Goal: Task Accomplishment & Management: Manage account settings

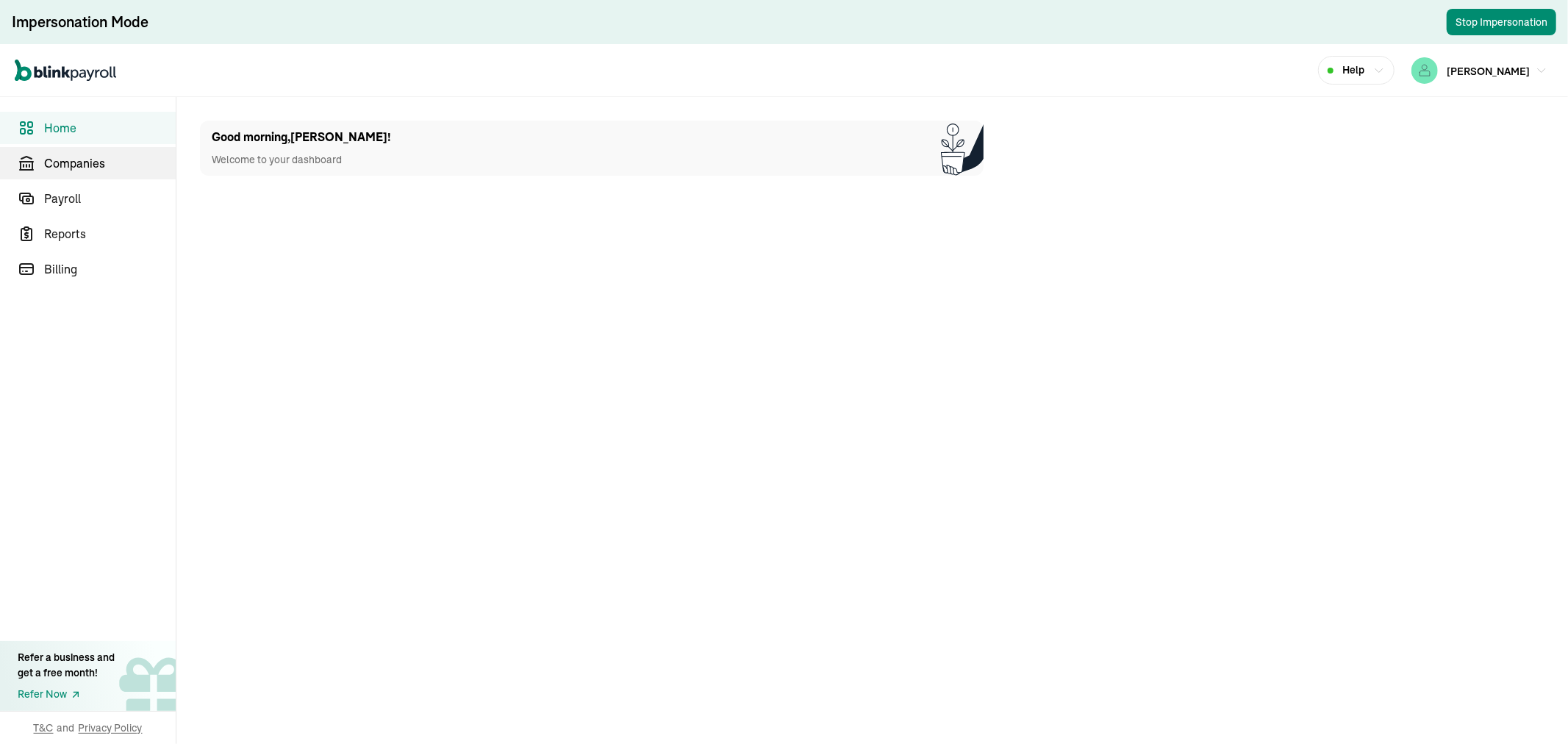
click at [104, 165] on span "Companies" at bounding box center [110, 162] width 132 height 18
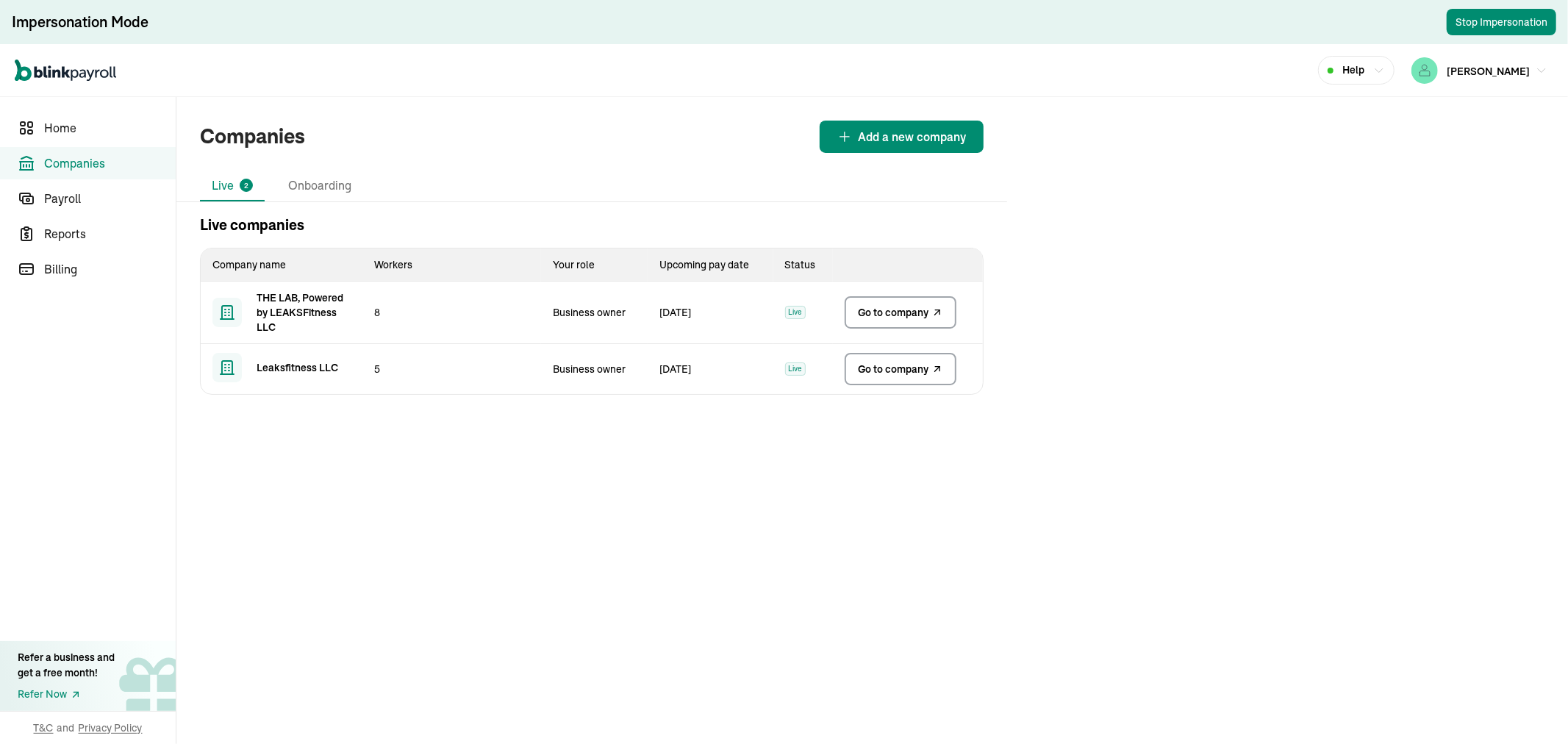
click at [879, 369] on span "Go to company" at bounding box center [893, 368] width 71 height 14
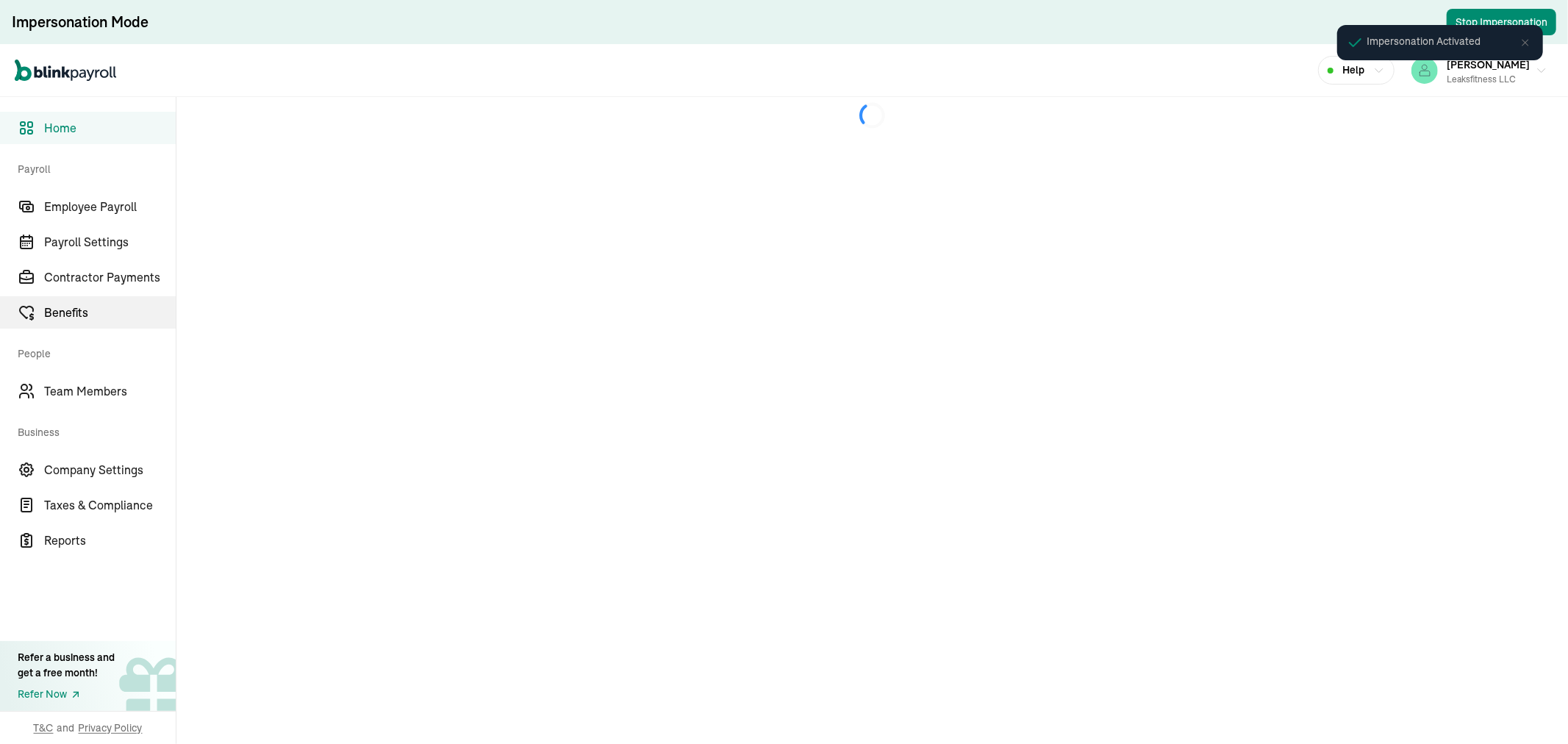
click at [59, 311] on span "Benefits" at bounding box center [110, 312] width 132 height 18
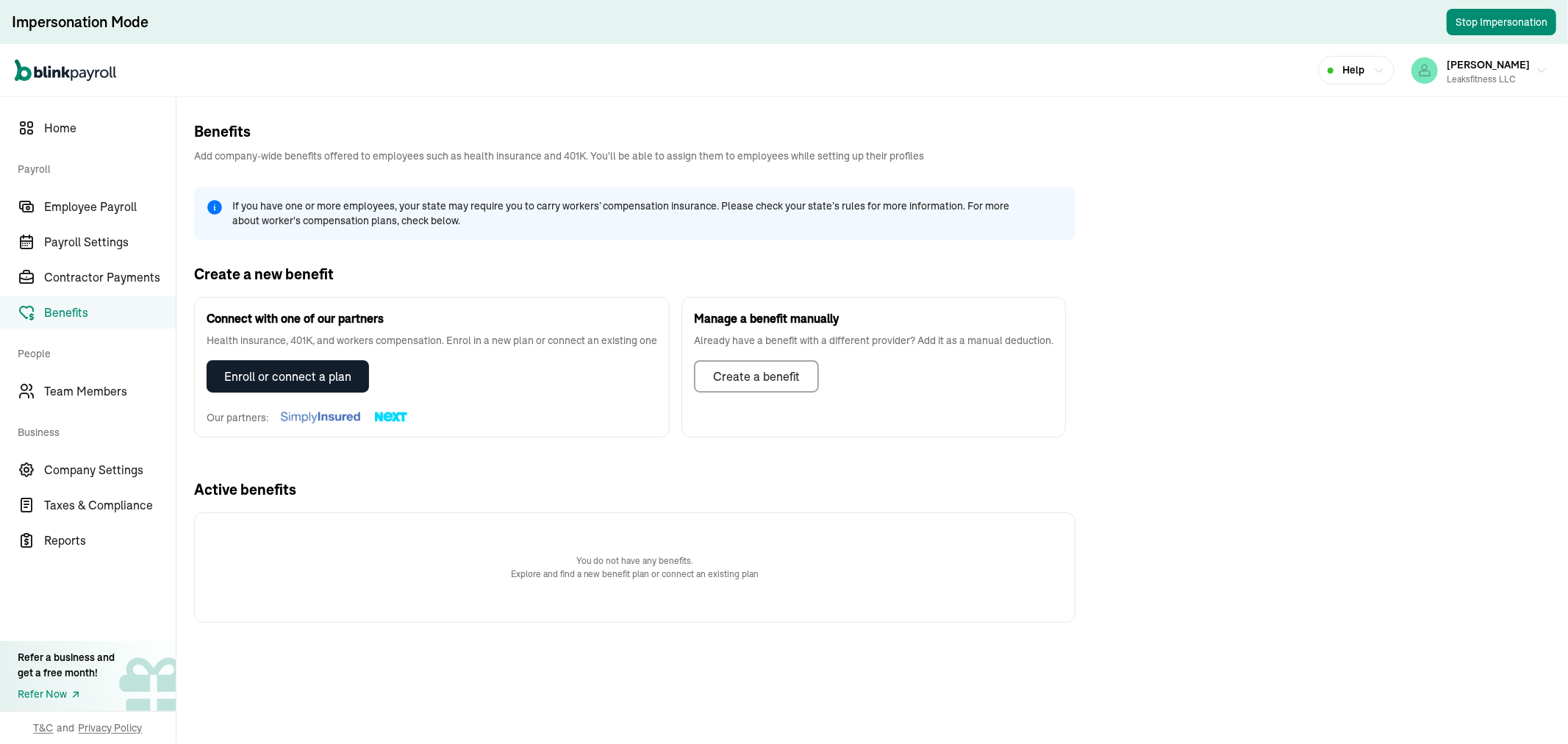
click at [281, 377] on div "Enroll or connect a plan" at bounding box center [288, 376] width 127 height 18
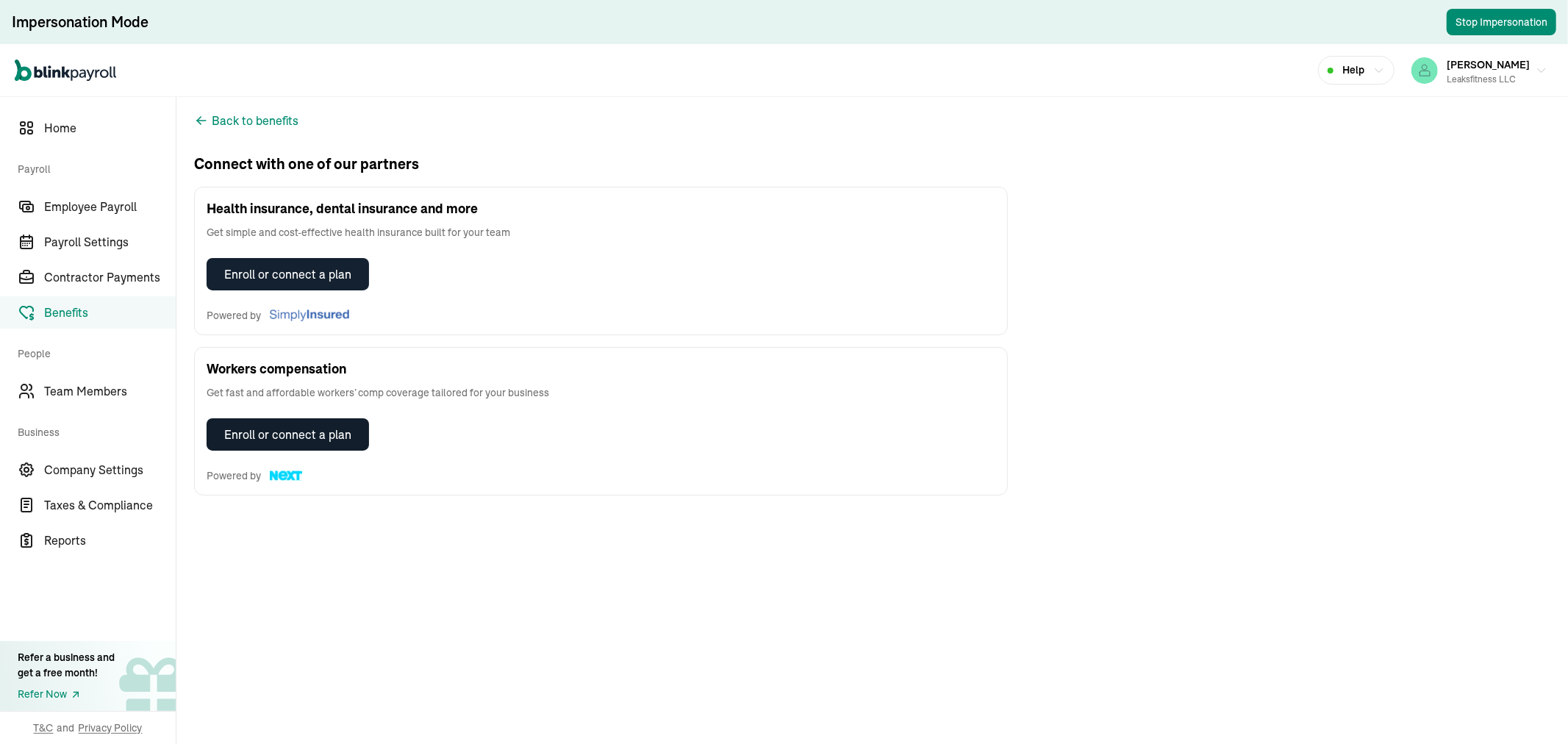
click at [267, 428] on div "Enroll or connect a plan" at bounding box center [288, 434] width 127 height 18
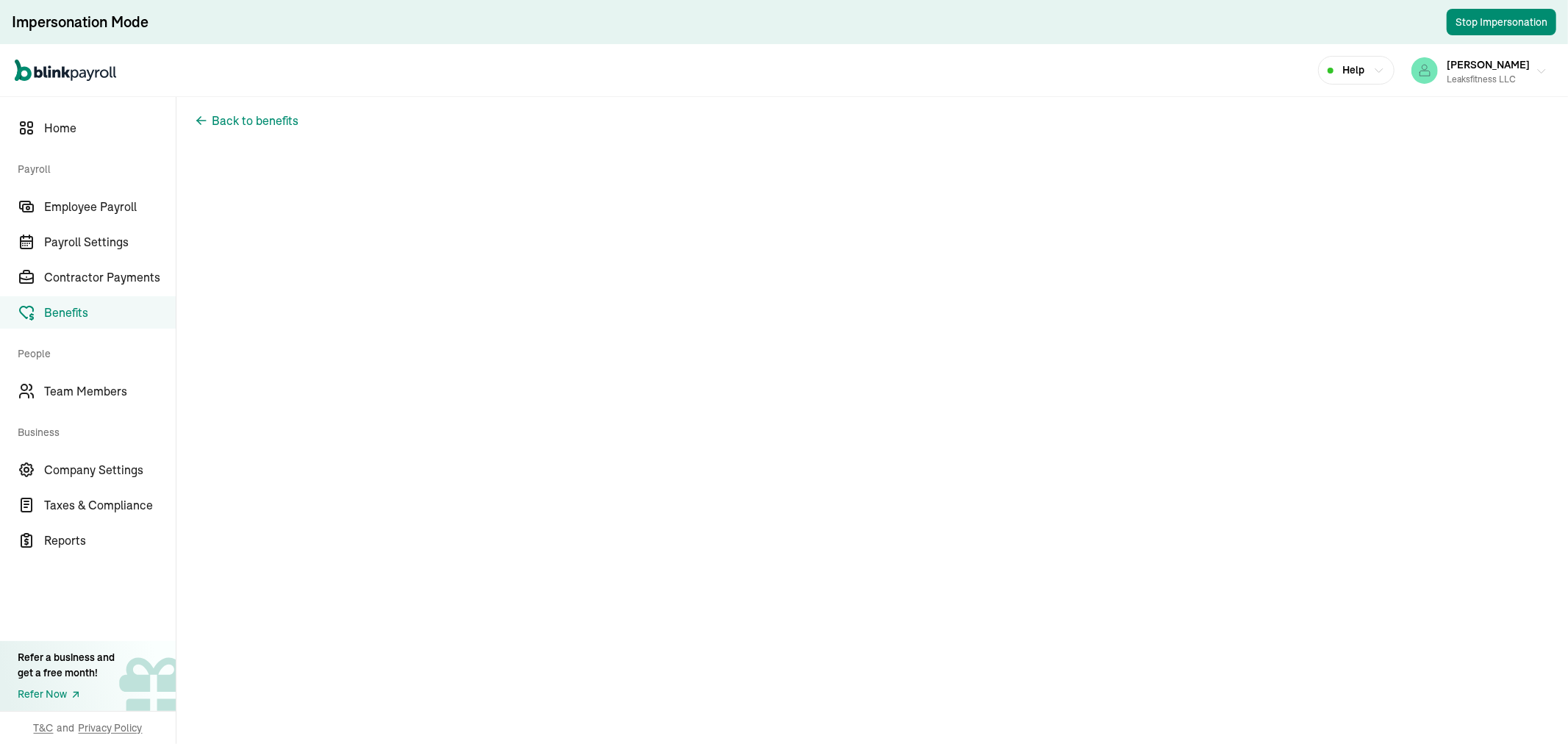
click at [1458, 69] on div "Robert Leaks III Leaksfitness LLC" at bounding box center [1488, 70] width 83 height 30
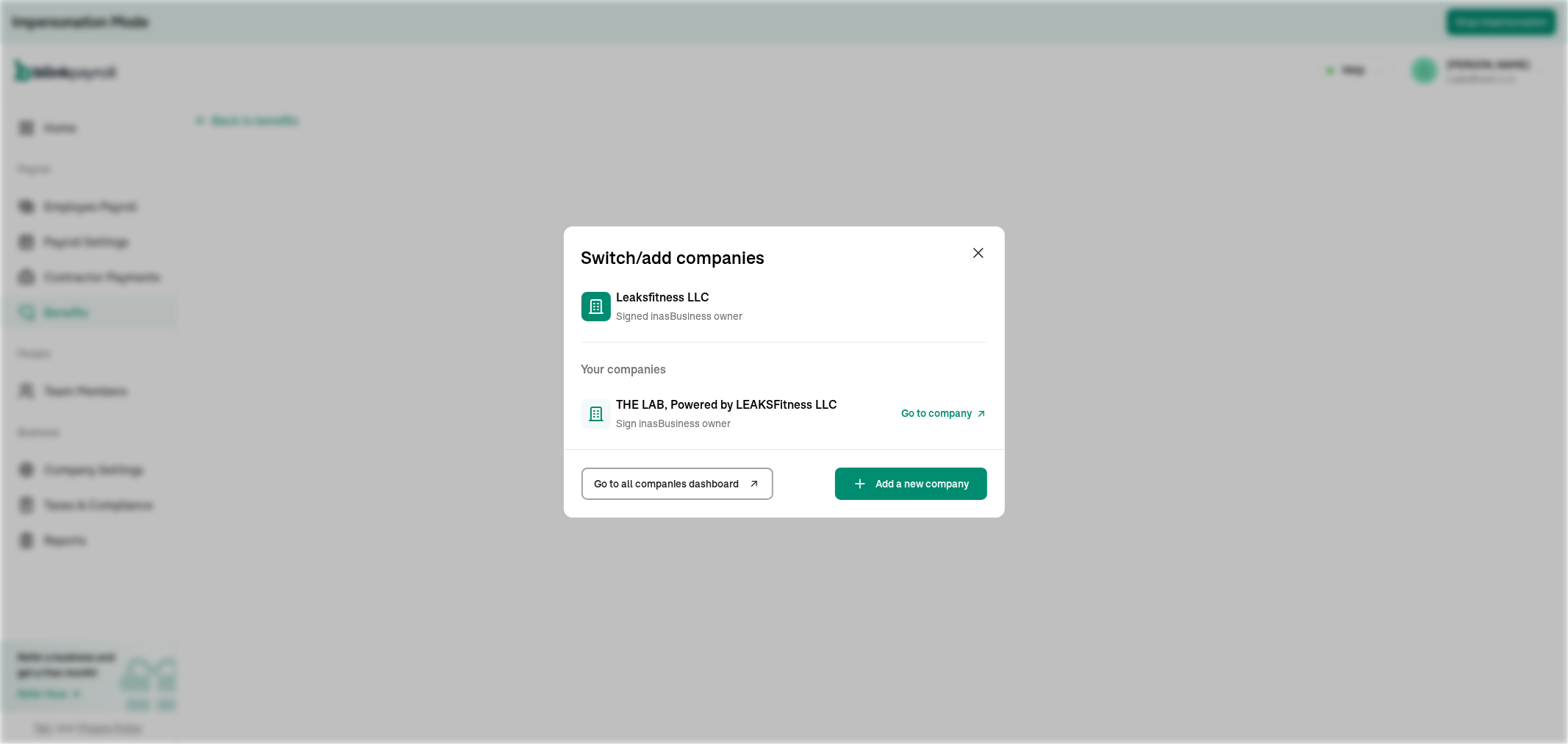
click at [953, 410] on span "Go to company" at bounding box center [937, 413] width 71 height 15
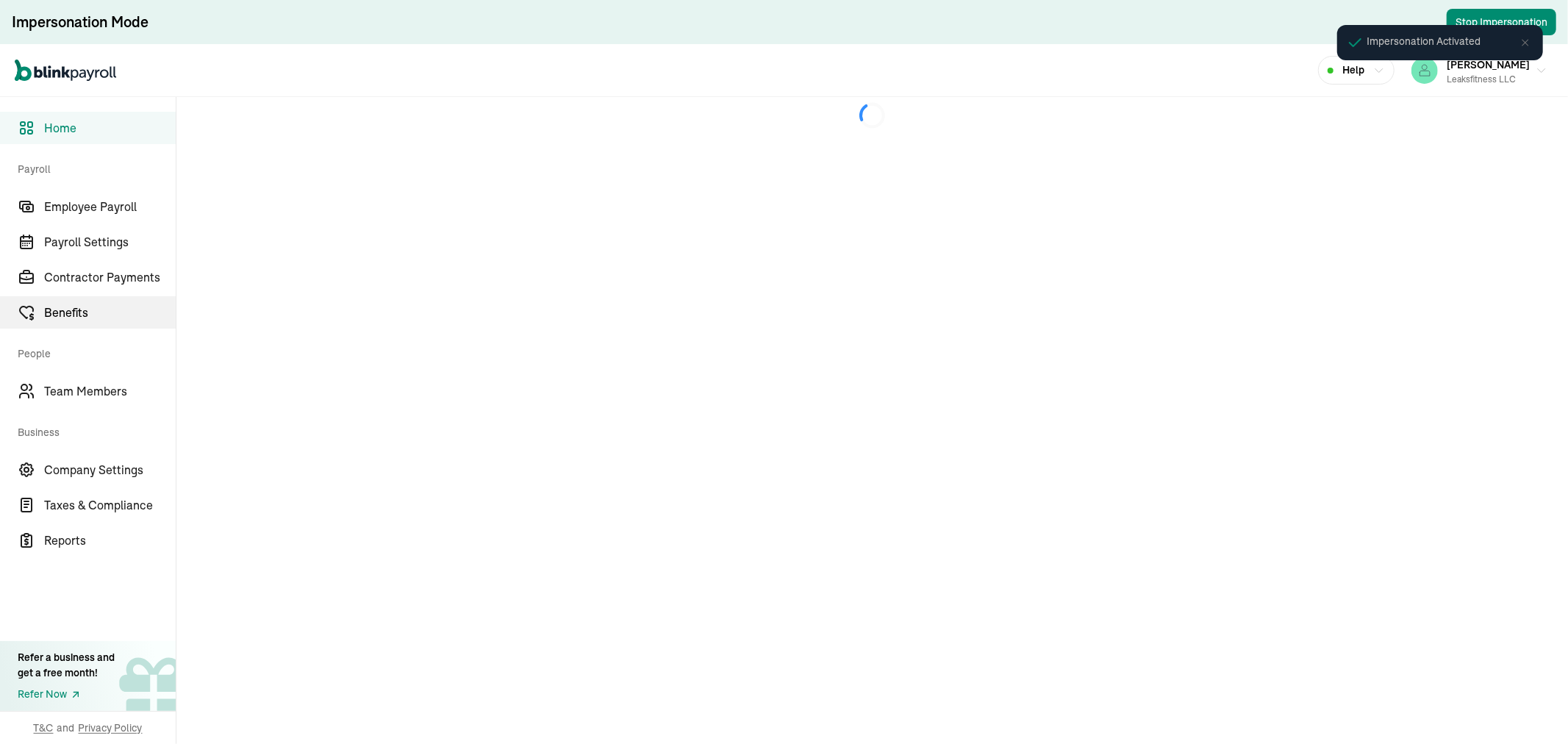
click at [59, 311] on span "Benefits" at bounding box center [110, 312] width 132 height 18
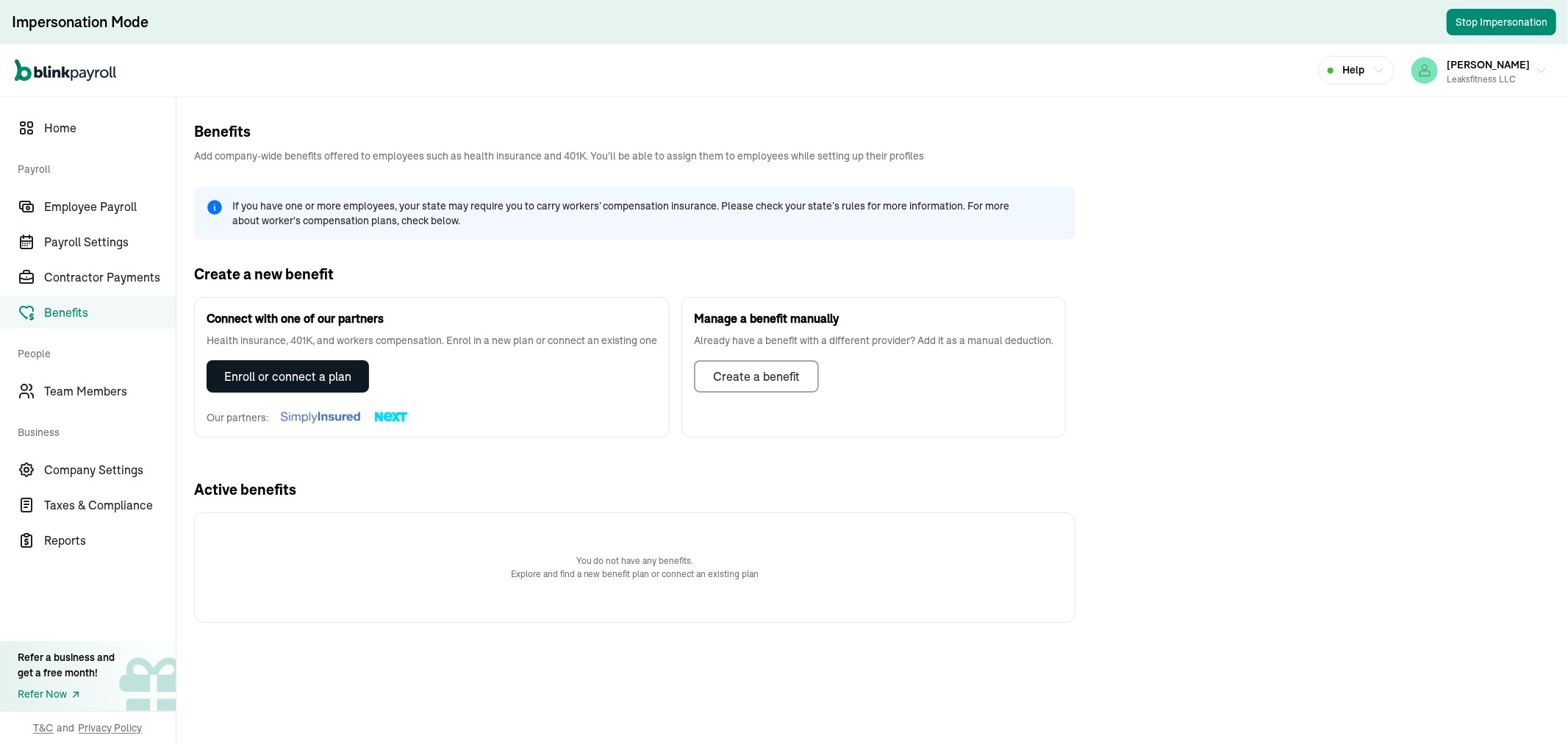
click at [281, 377] on div "Enroll or connect a plan" at bounding box center [288, 376] width 127 height 18
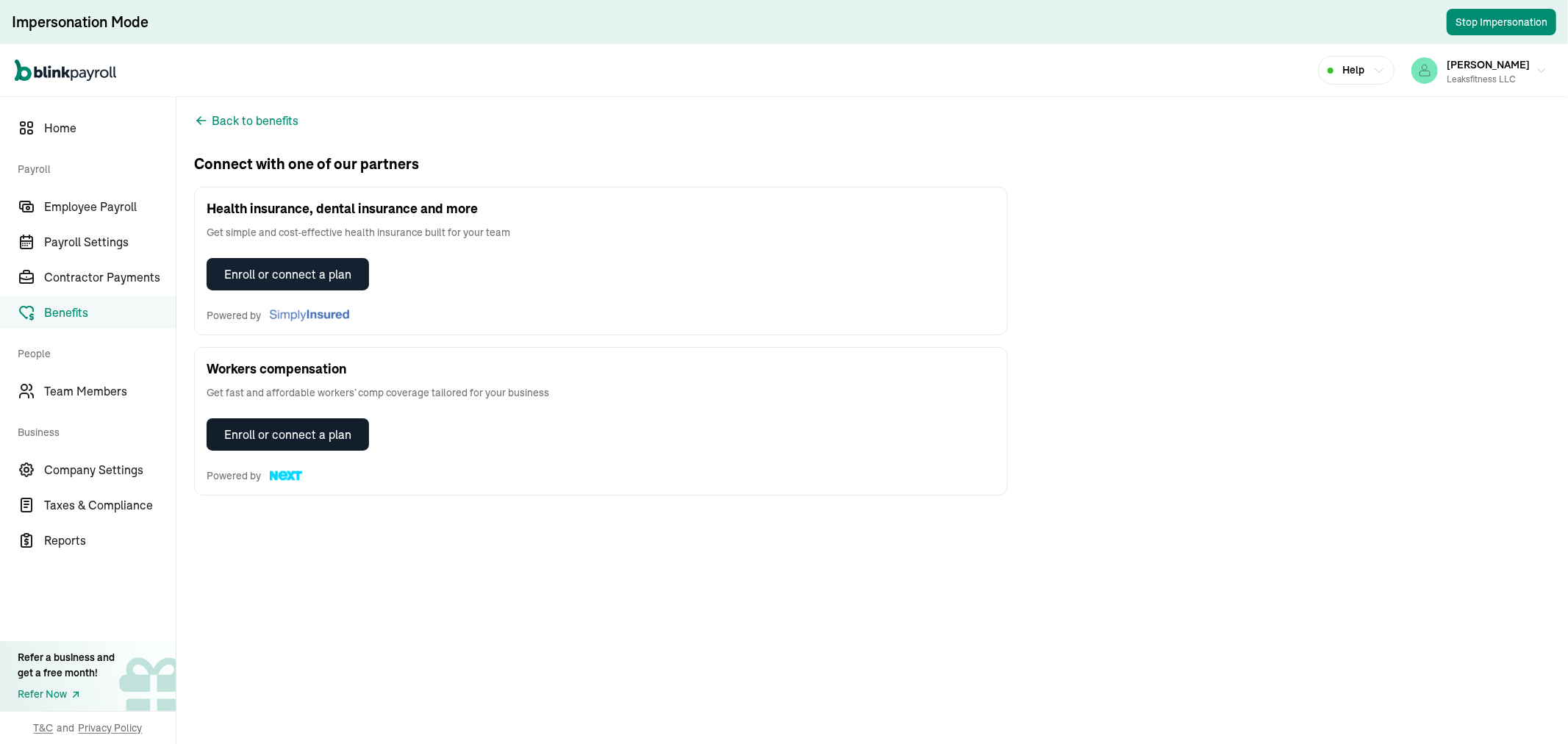
click at [267, 428] on div "Enroll or connect a plan" at bounding box center [288, 434] width 127 height 18
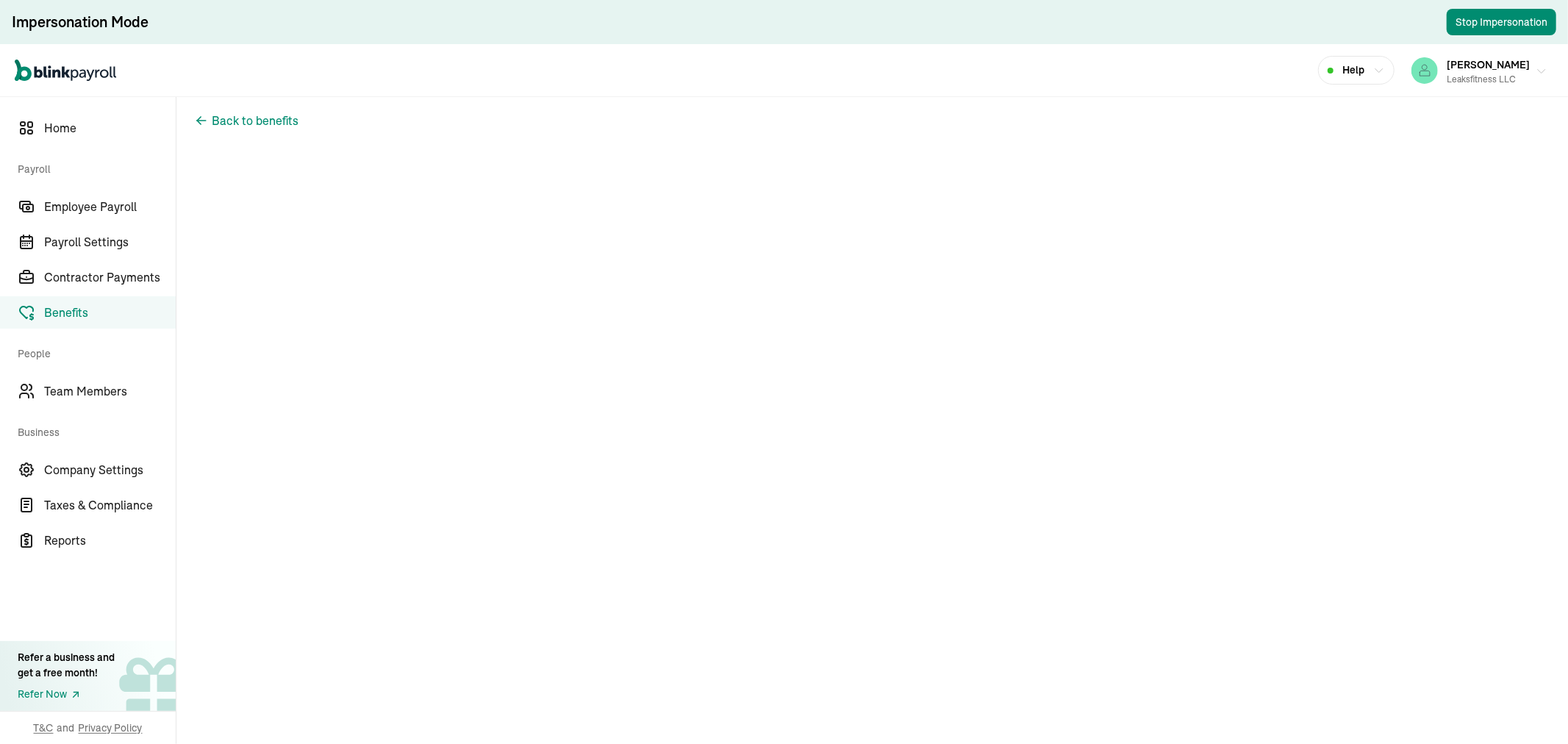
click at [1458, 69] on div "Robert Leaks III Leaksfitness LLC" at bounding box center [1488, 70] width 83 height 30
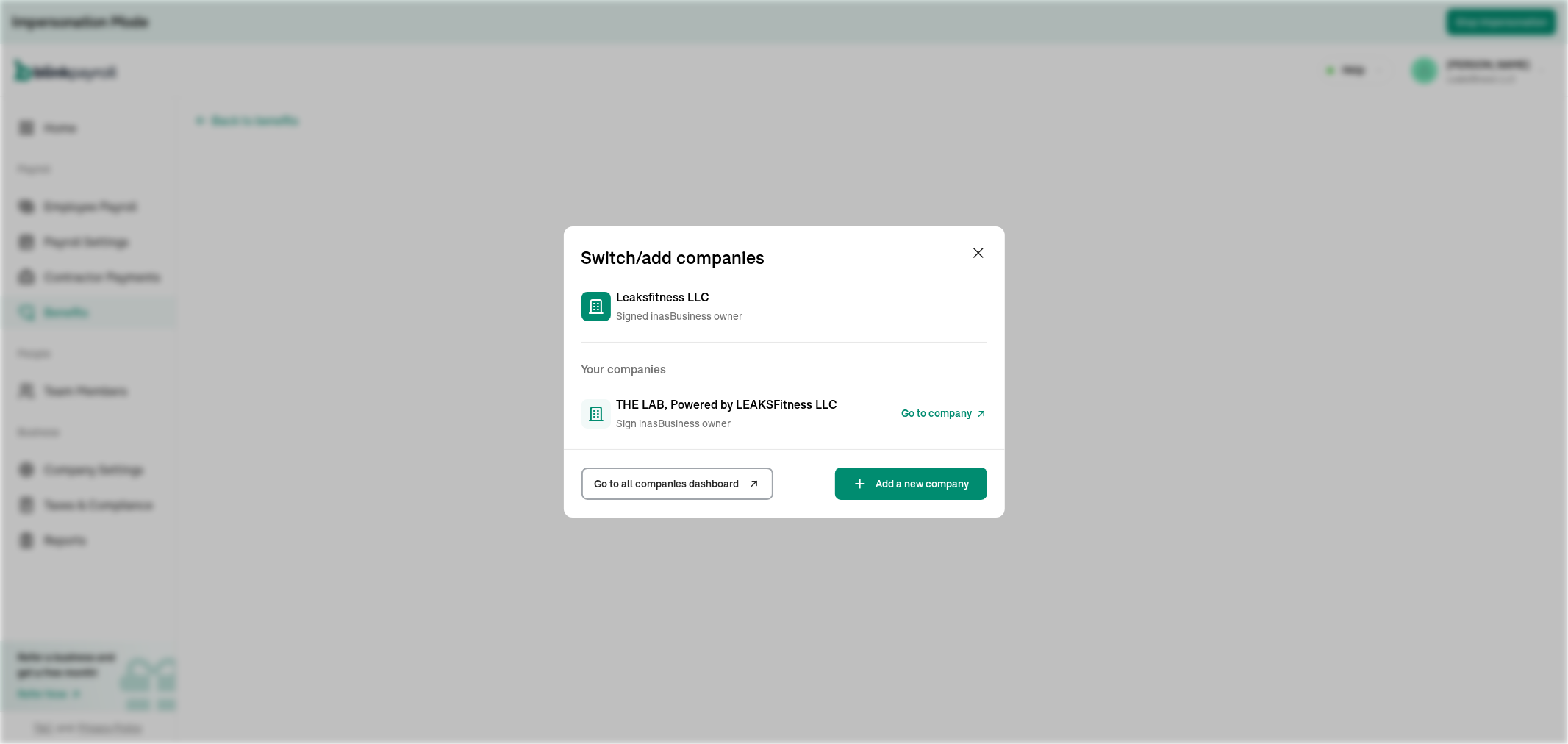
click at [953, 410] on span "Go to company" at bounding box center [937, 413] width 71 height 15
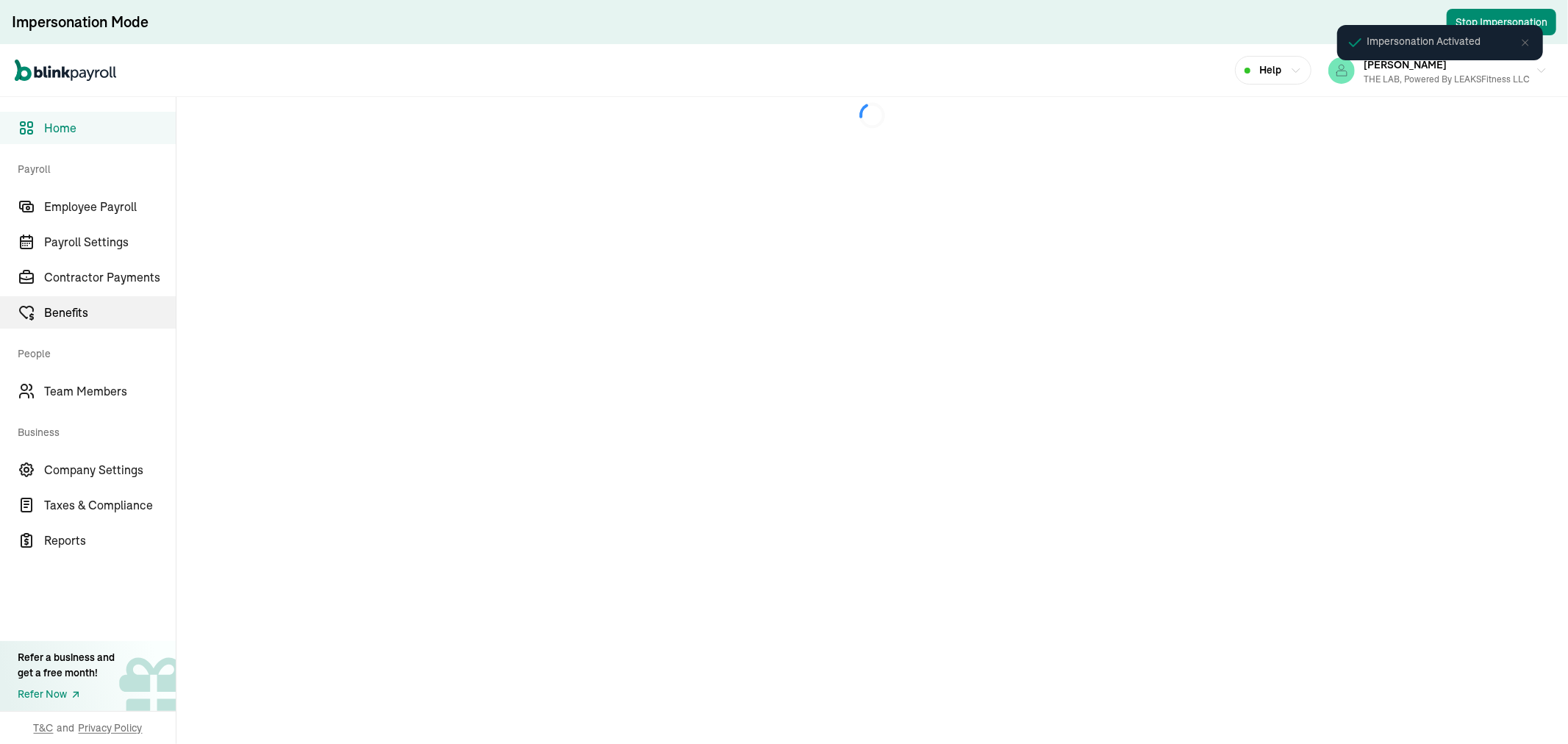
click at [82, 306] on span "Benefits" at bounding box center [110, 312] width 132 height 18
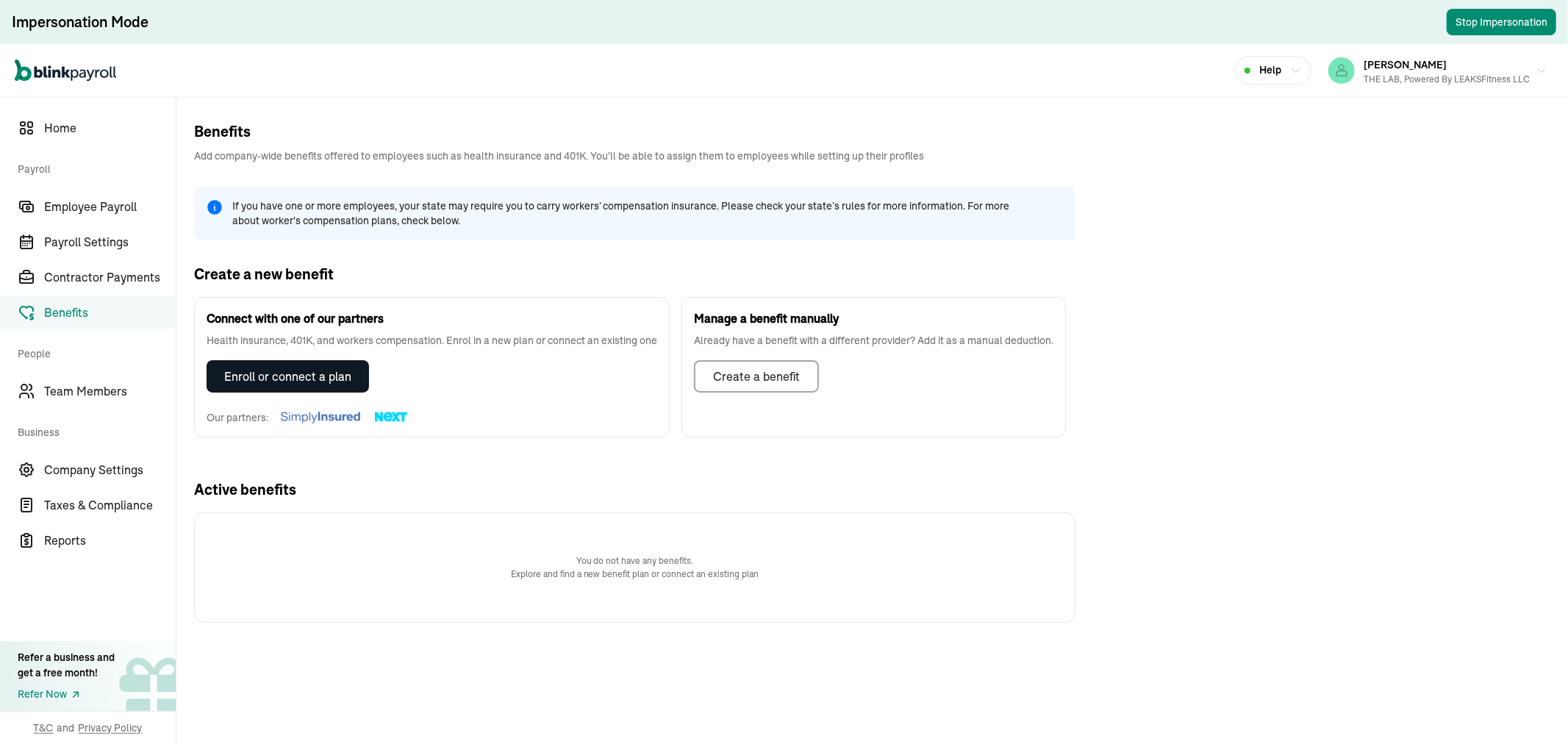
click at [257, 373] on div "Enroll or connect a plan" at bounding box center [288, 376] width 127 height 18
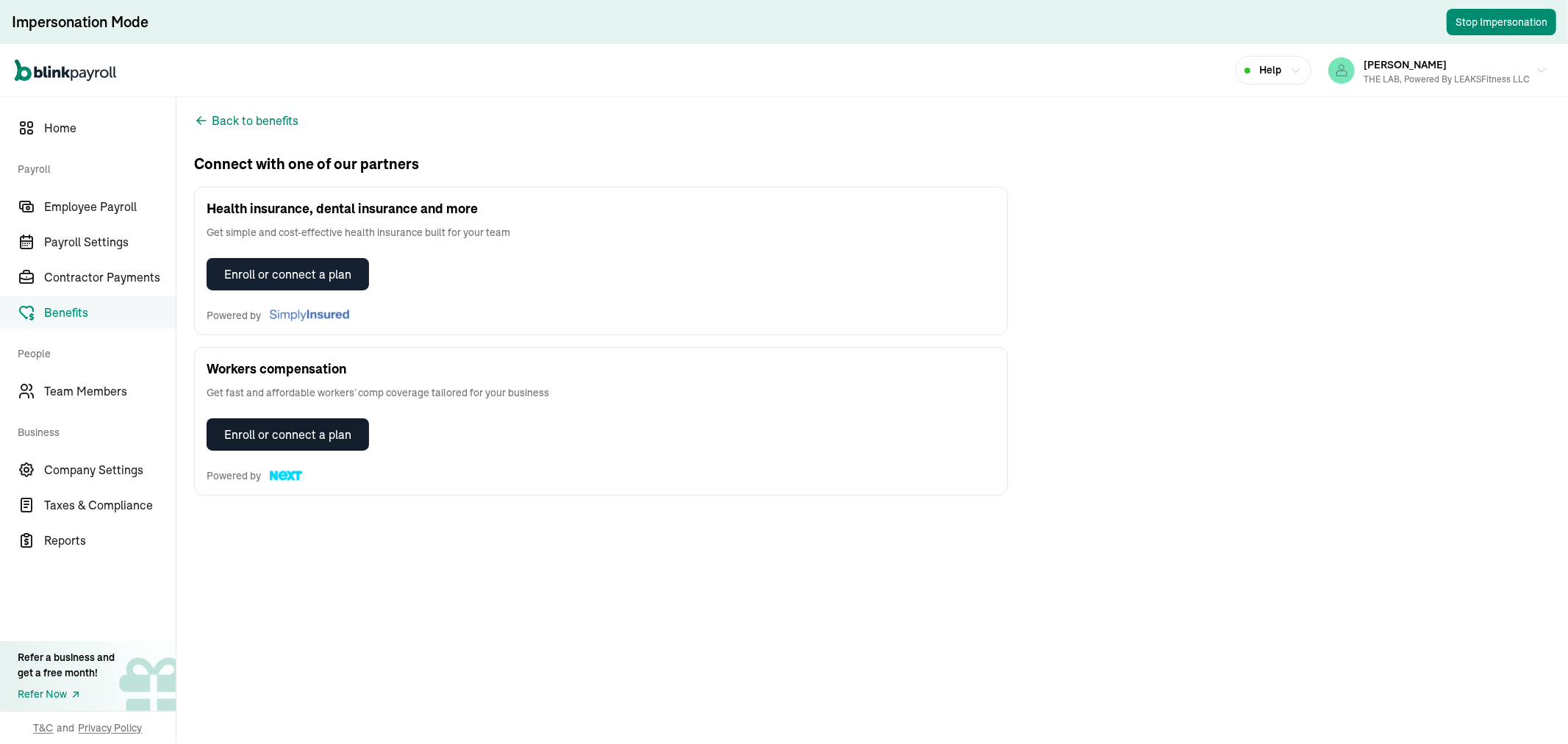
click at [287, 431] on div "Enroll or connect a plan" at bounding box center [288, 434] width 127 height 18
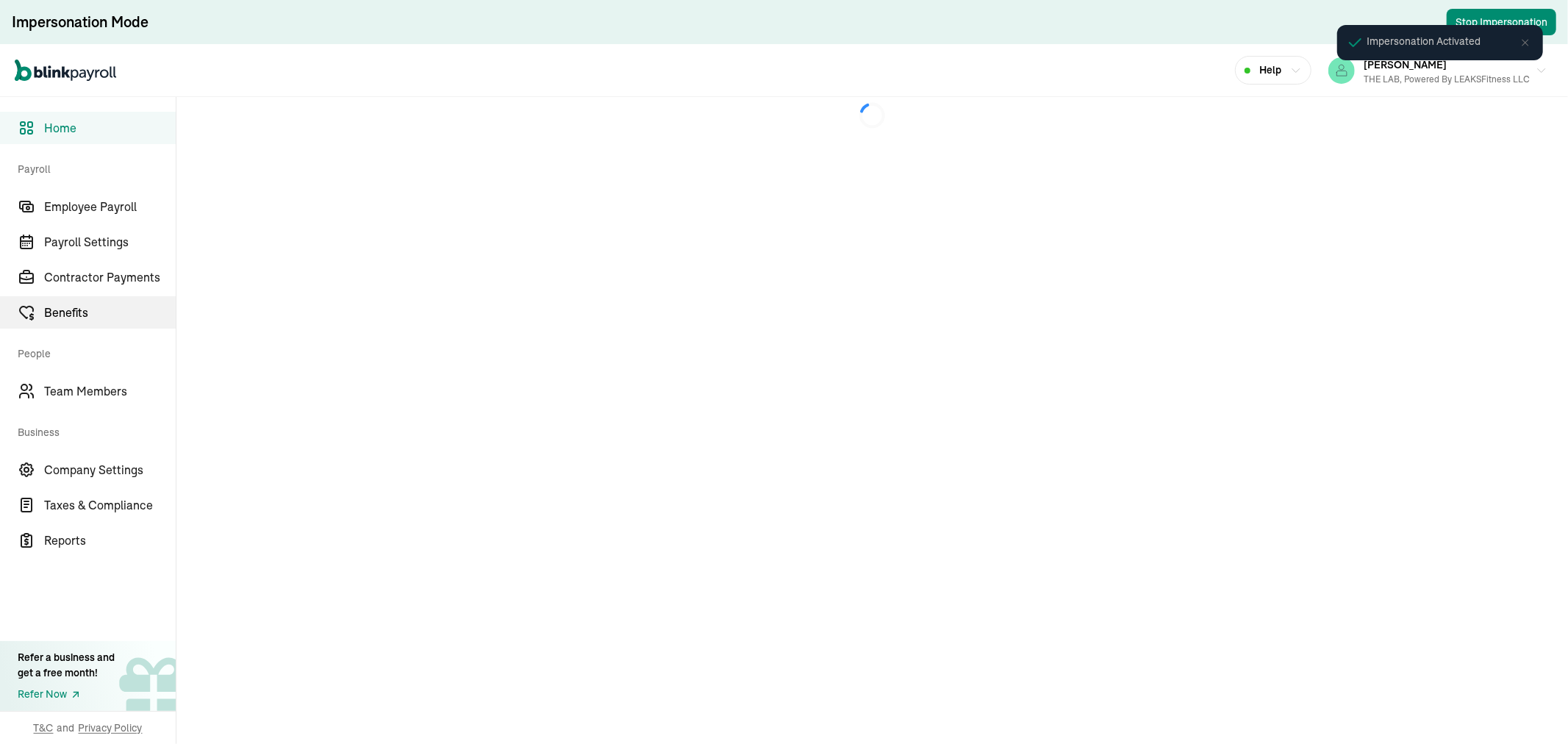
click at [82, 306] on span "Benefits" at bounding box center [110, 312] width 132 height 18
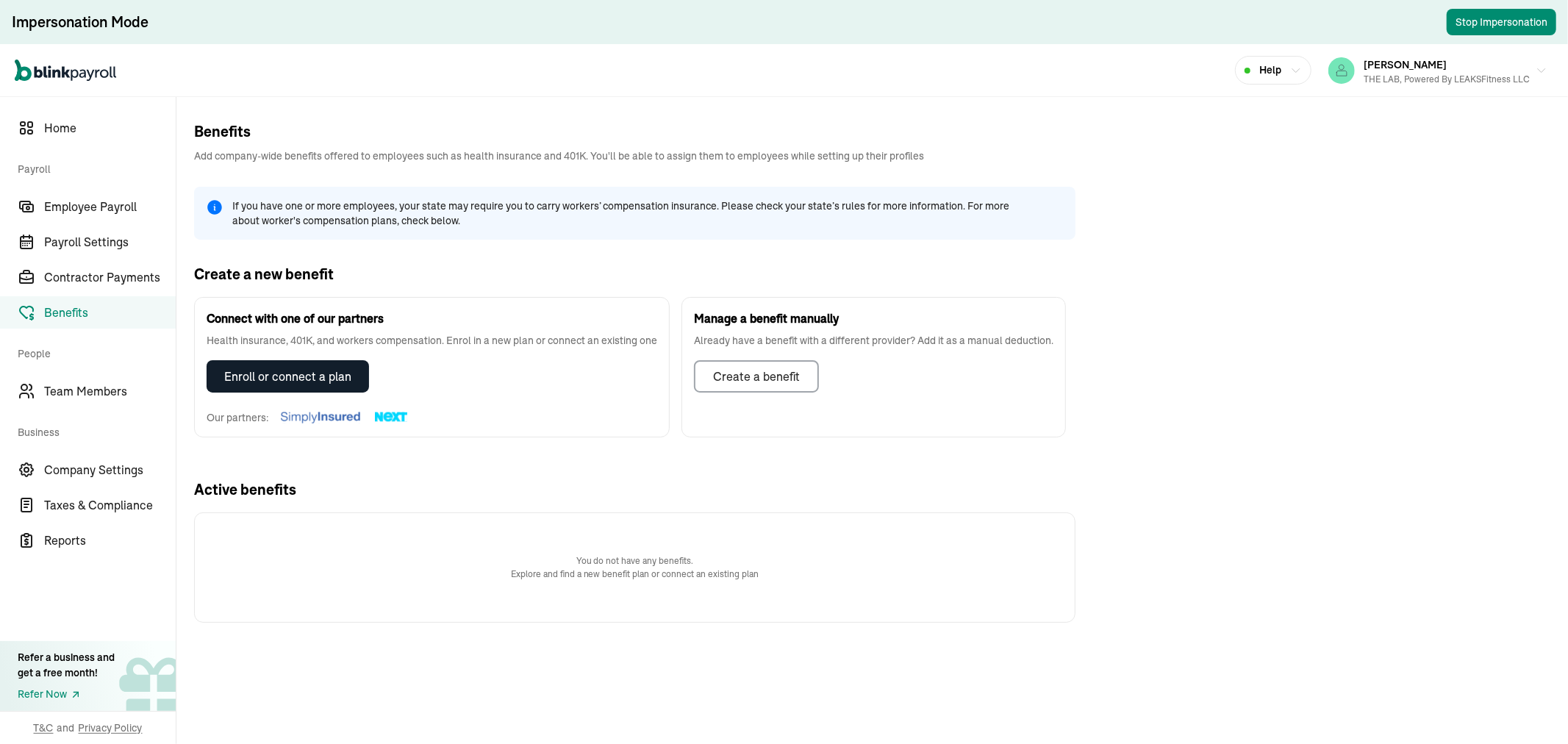
click at [257, 373] on div "Enroll or connect a plan" at bounding box center [288, 376] width 127 height 18
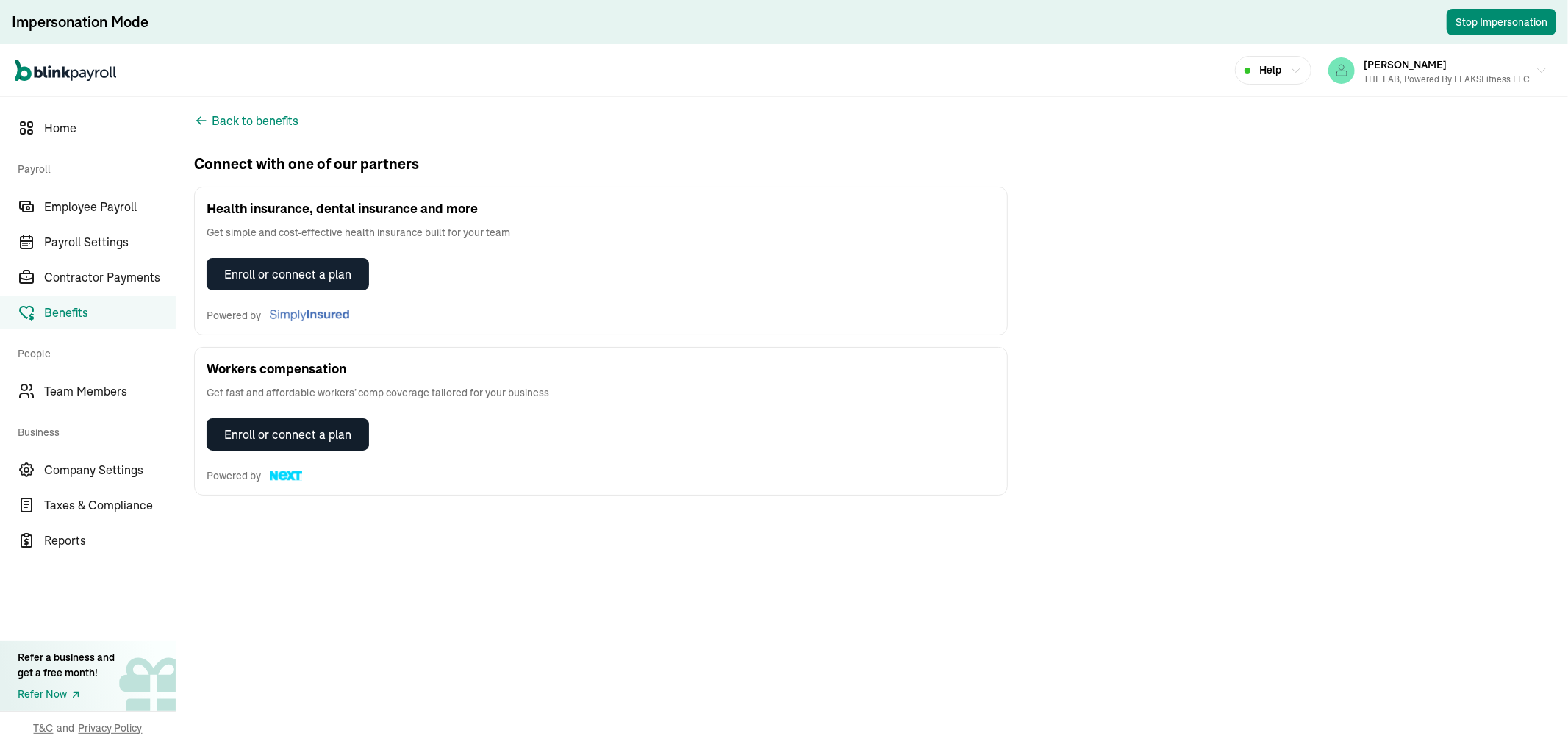
click at [287, 431] on div "Enroll or connect a plan" at bounding box center [288, 434] width 127 height 18
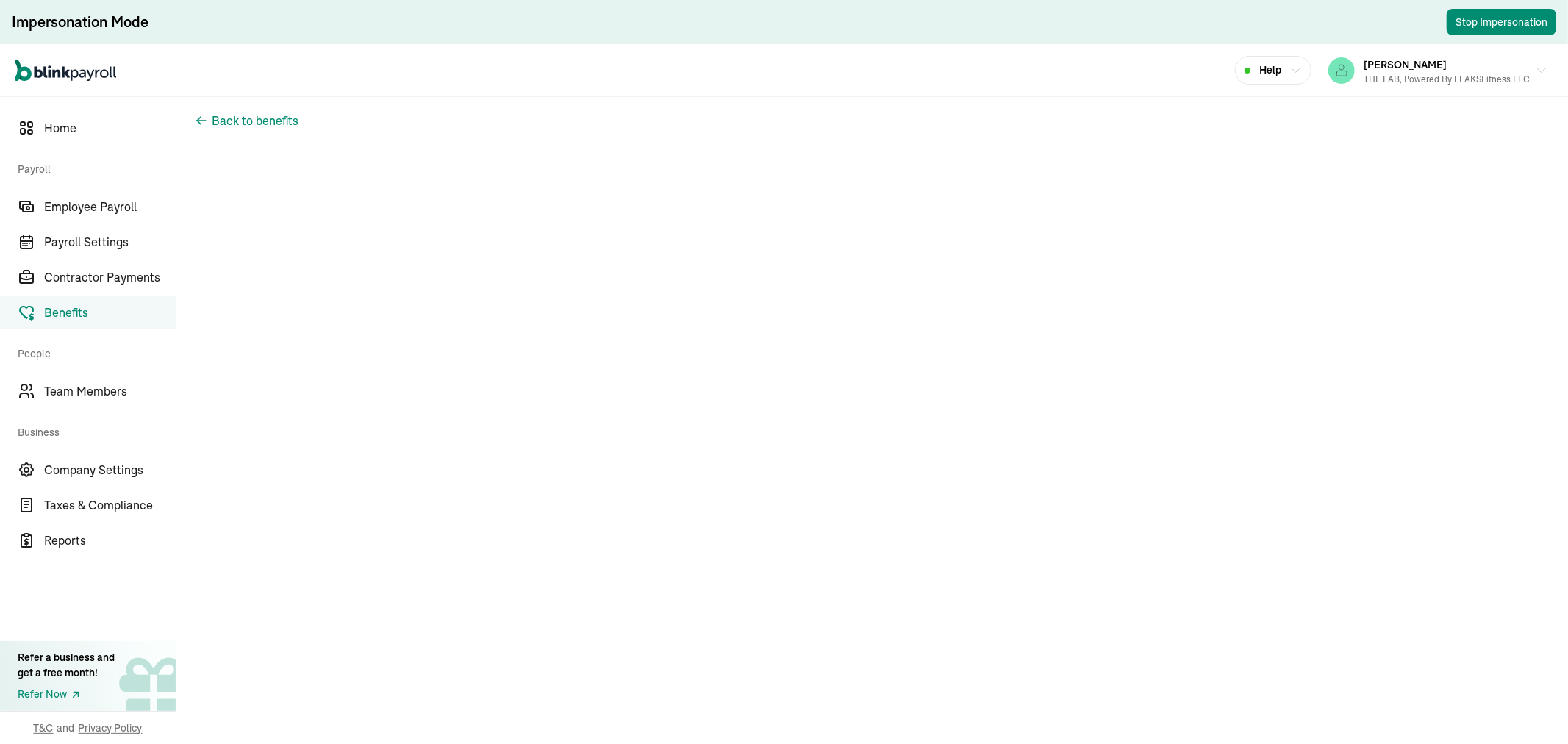
scroll to position [24, 0]
click at [101, 310] on span "Benefits" at bounding box center [110, 312] width 132 height 18
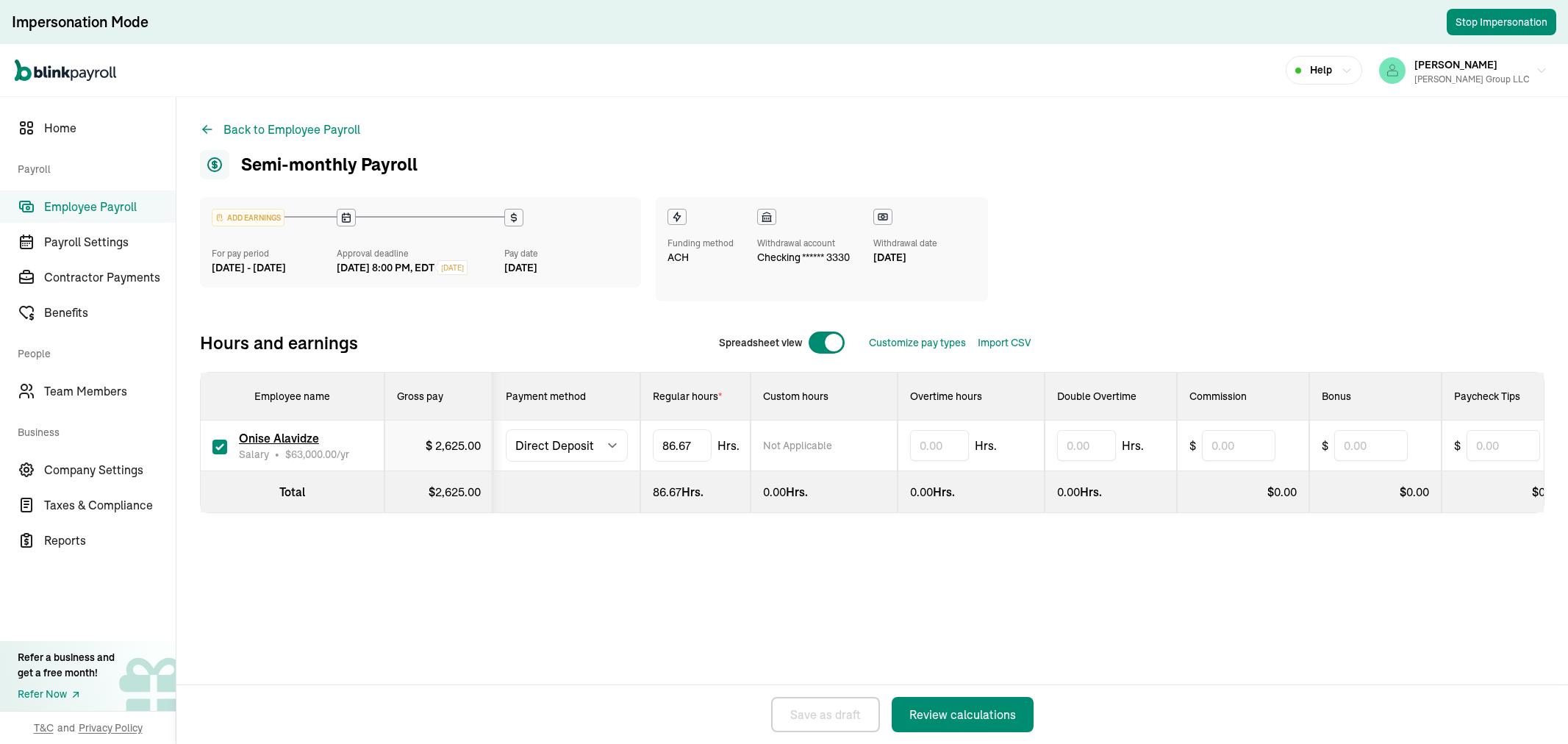
select select "direct_deposit"
